Goal: Download file/media

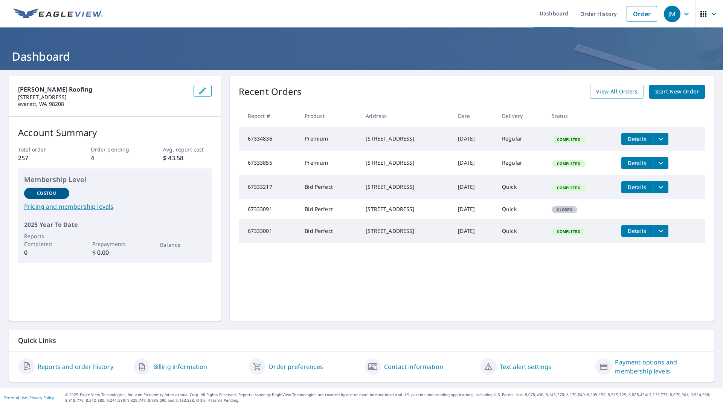
click at [666, 137] on icon "filesDropdownBtn-67334836" at bounding box center [661, 139] width 9 height 9
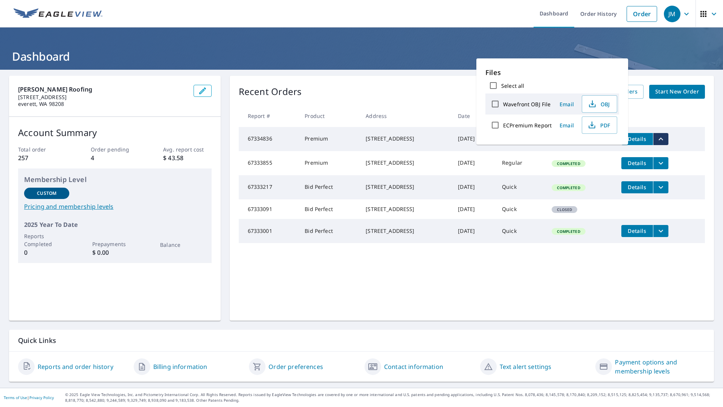
click at [666, 137] on icon "filesDropdownBtn-67334836" at bounding box center [661, 139] width 9 height 9
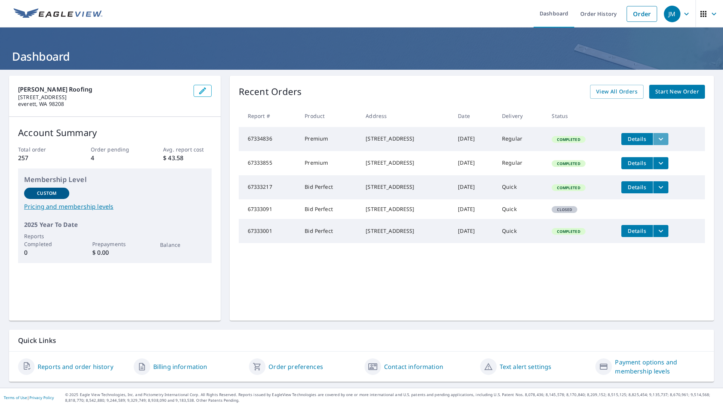
click at [666, 139] on icon "filesDropdownBtn-67334836" at bounding box center [661, 139] width 9 height 9
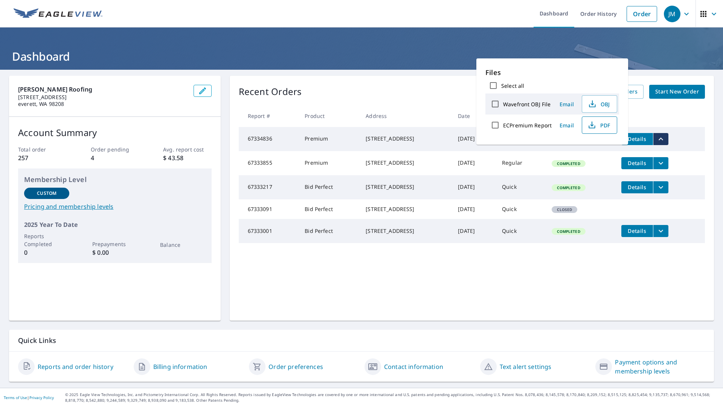
click at [599, 124] on span "PDF" at bounding box center [599, 125] width 24 height 9
drag, startPoint x: 378, startPoint y: 111, endPoint x: 385, endPoint y: 111, distance: 7.2
click at [378, 111] on th "Address" at bounding box center [406, 116] width 92 height 22
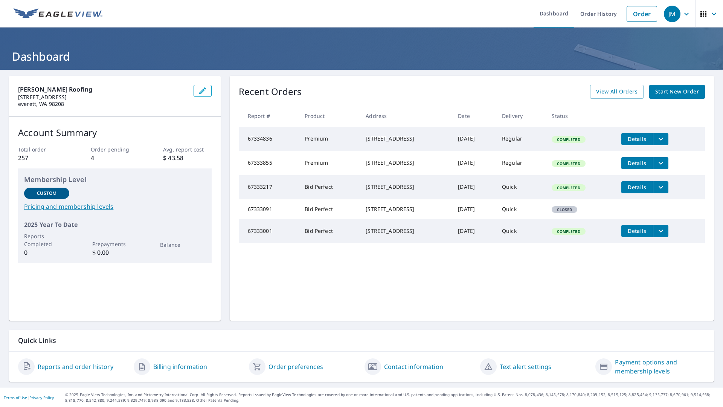
click at [366, 139] on div "[STREET_ADDRESS]" at bounding box center [406, 139] width 80 height 8
click at [307, 137] on td "Premium" at bounding box center [329, 139] width 61 height 24
click at [636, 136] on span "Details" at bounding box center [637, 138] width 23 height 7
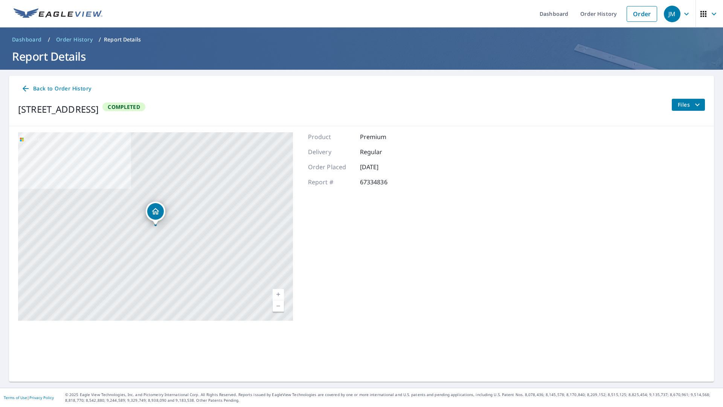
click at [694, 109] on button "Files" at bounding box center [689, 105] width 34 height 12
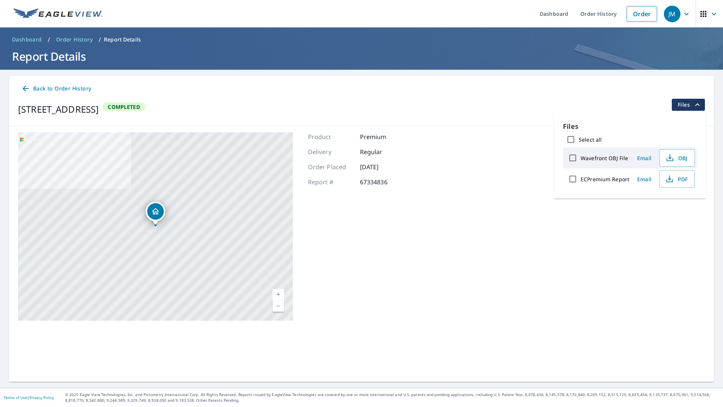
click at [573, 180] on input "ECPremium Report" at bounding box center [573, 179] width 16 height 16
checkbox input "true"
click at [658, 205] on span "Download" at bounding box center [668, 205] width 40 height 9
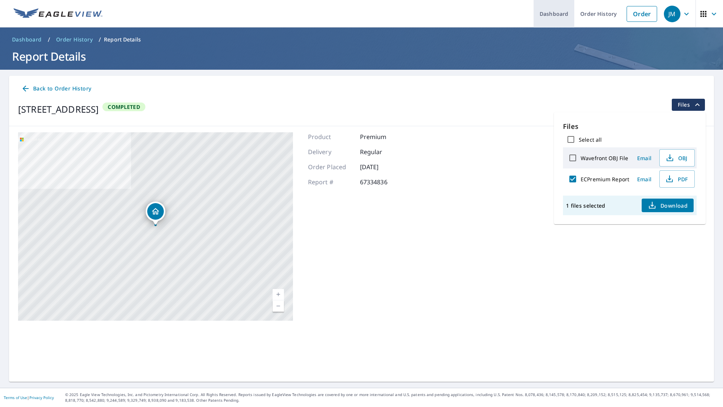
click at [571, 14] on link "Dashboard" at bounding box center [554, 14] width 41 height 28
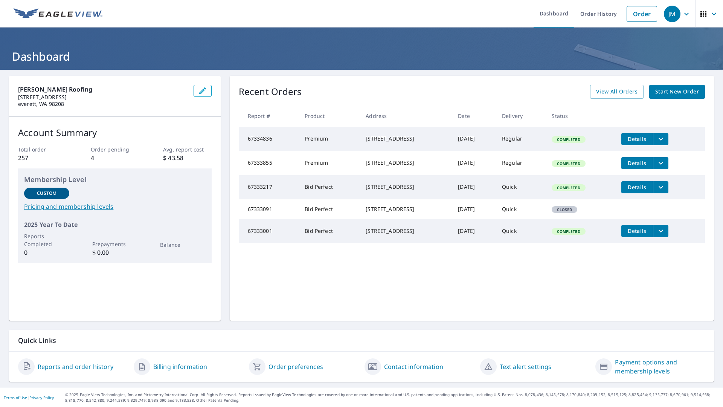
click at [643, 166] on span "Details" at bounding box center [637, 162] width 23 height 7
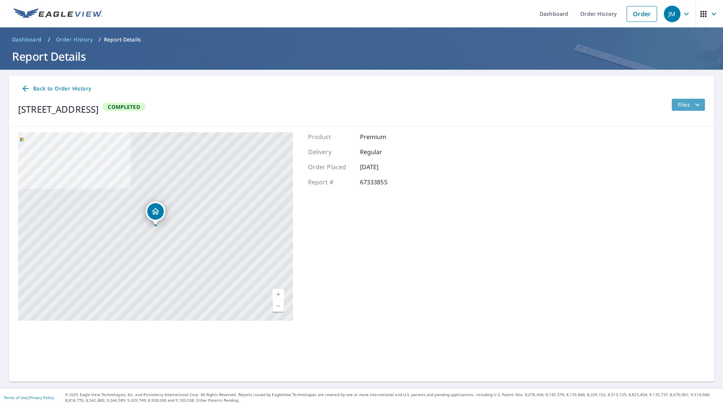
click at [696, 106] on icon "filesDropdownBtn-67333855" at bounding box center [697, 104] width 9 height 9
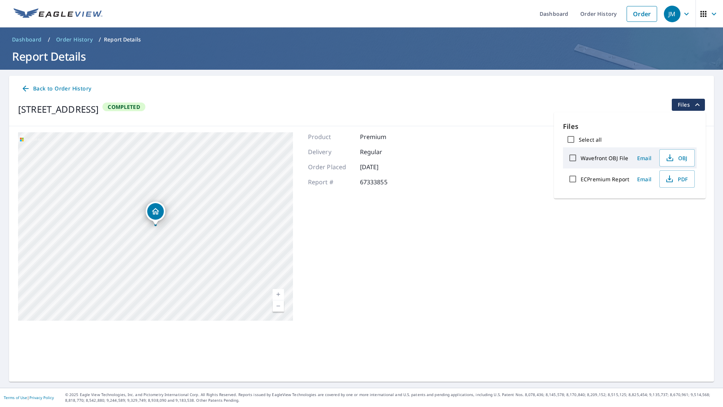
click at [574, 180] on input "ECPremium Report" at bounding box center [573, 179] width 16 height 16
checkbox input "true"
click at [667, 205] on span "Download" at bounding box center [668, 205] width 40 height 9
